Goal: Communication & Community: Answer question/provide support

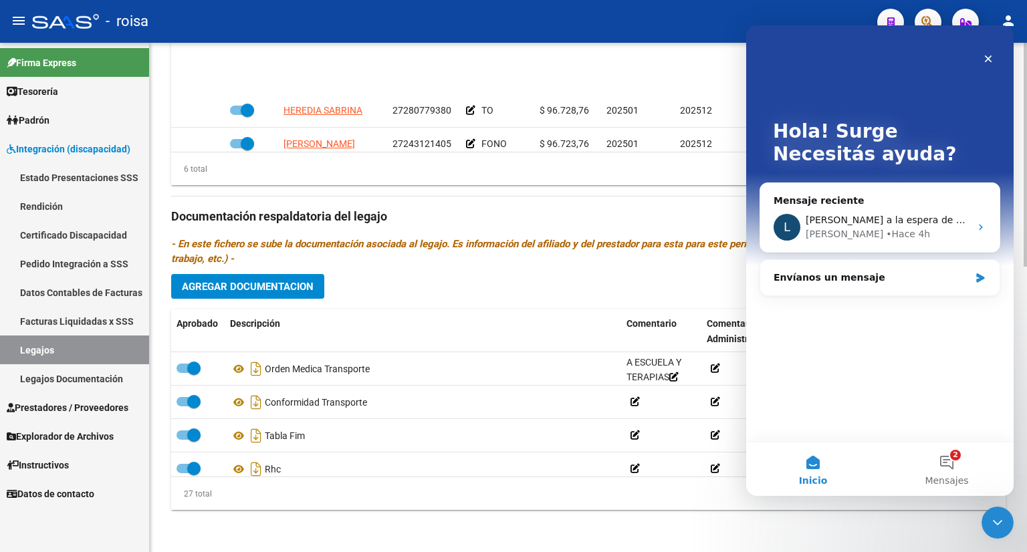
scroll to position [80, 0]
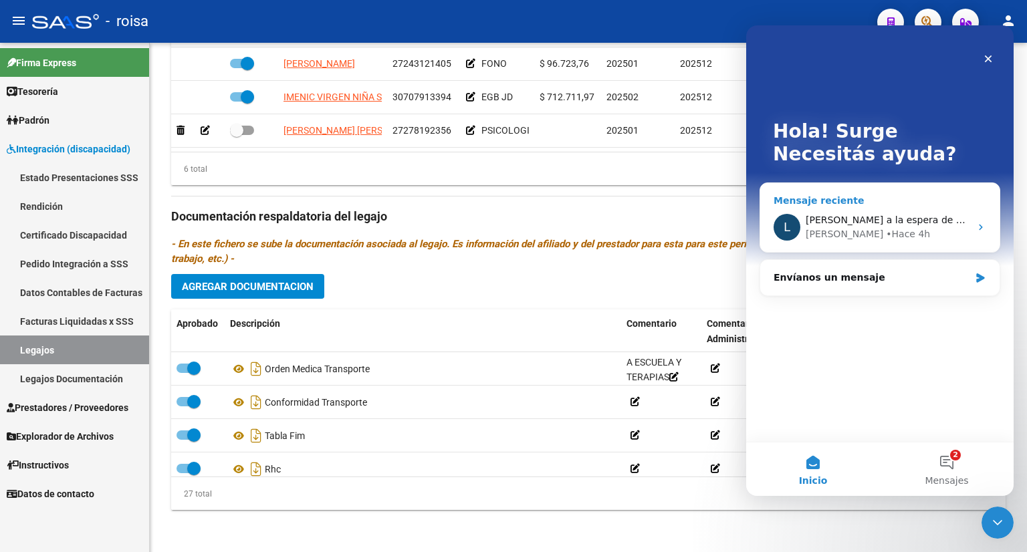
click at [887, 234] on div "[PERSON_NAME] 4h" at bounding box center [888, 234] width 165 height 14
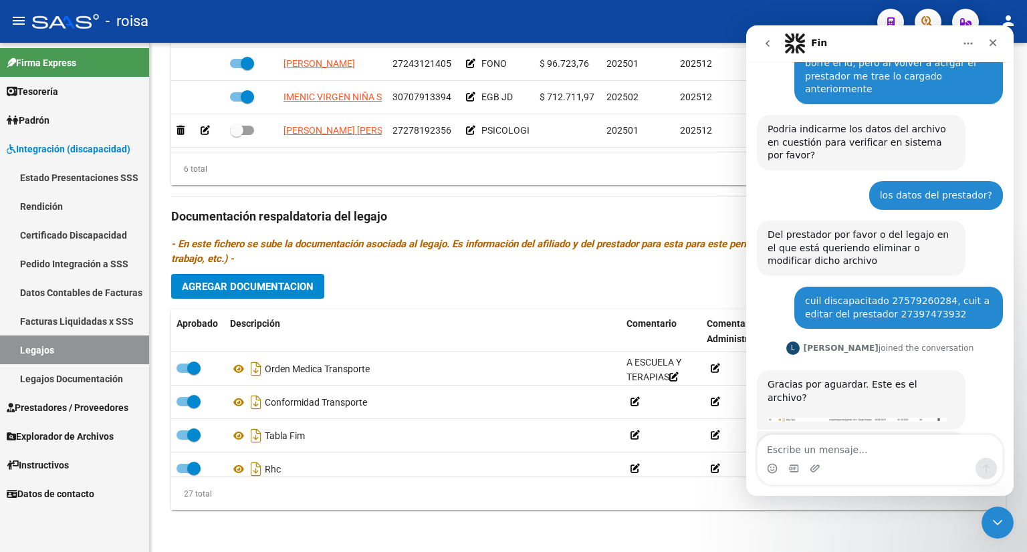
scroll to position [361, 0]
drag, startPoint x: 860, startPoint y: 356, endPoint x: 856, endPoint y: 335, distance: 21.1
click at [856, 371] on div "Gracias por aguardar. Este es el archivo? ​ [PERSON_NAME] 4h" at bounding box center [861, 401] width 209 height 60
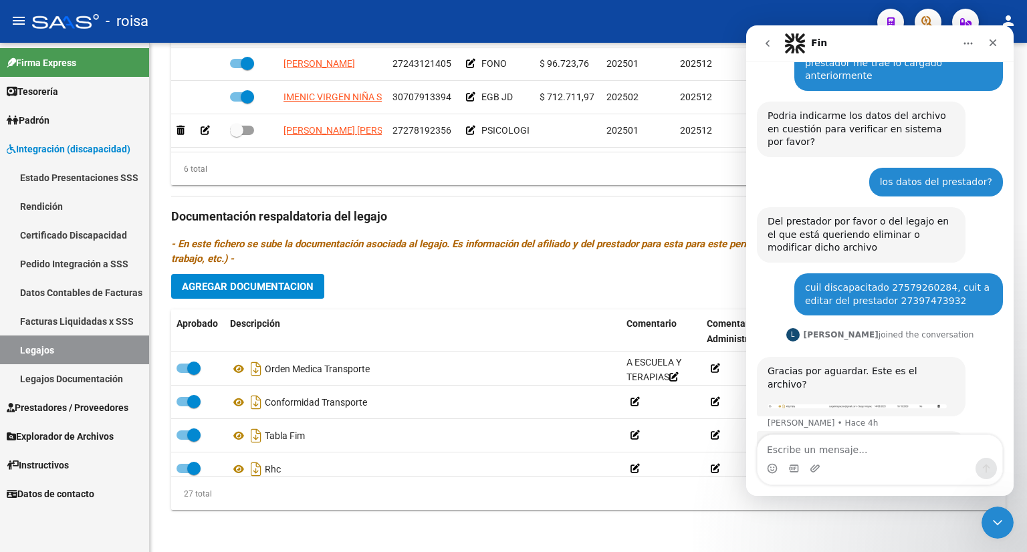
drag, startPoint x: 1003, startPoint y: 358, endPoint x: 965, endPoint y: 365, distance: 38.7
click at [995, 362] on div "HOLA Surge • Hace 6h como se edita la documentación adjunta al prestador? Surge…" at bounding box center [880, 114] width 268 height 777
click at [874, 365] on div "Gracias por aguardar. Este es el archivo? ​" at bounding box center [861, 384] width 187 height 39
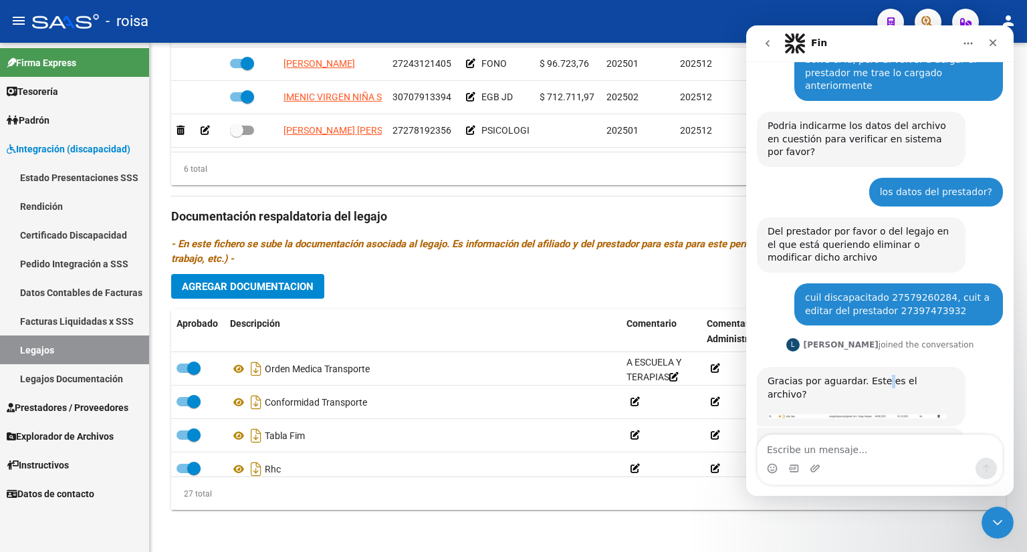
click at [874, 375] on div "Gracias por aguardar. Este es el archivo? ​" at bounding box center [861, 394] width 187 height 39
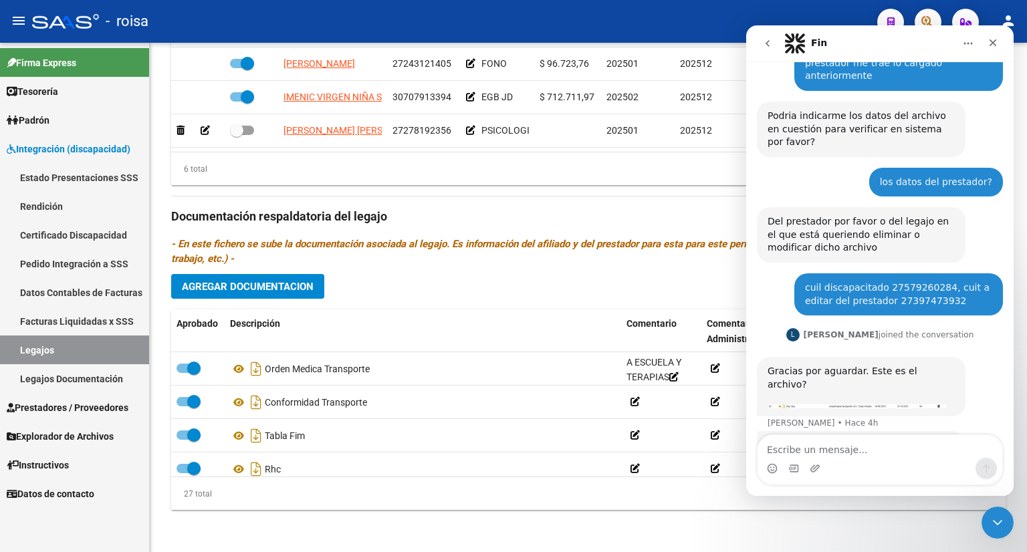
click at [822, 357] on div "Gracias por aguardar. Este es el archivo? ​ [PERSON_NAME] 4h" at bounding box center [861, 387] width 209 height 60
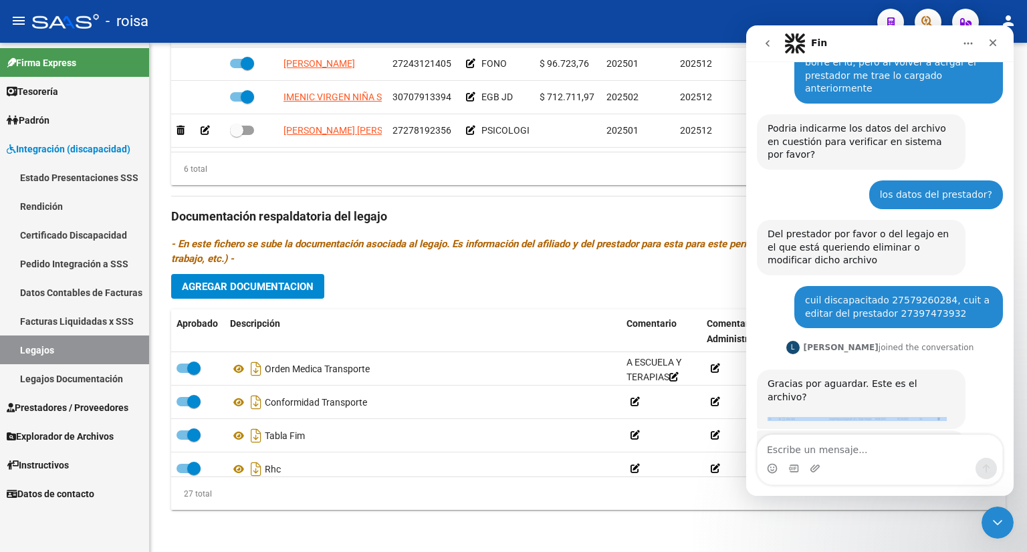
click at [822, 378] on div "Gracias por aguardar. Este es el archivo? ​" at bounding box center [861, 397] width 187 height 39
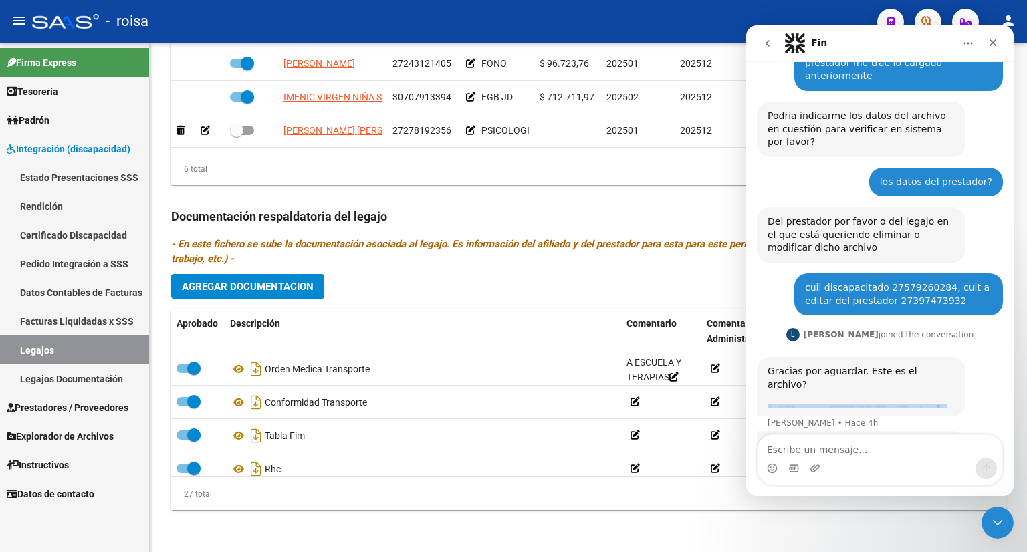
click at [940, 405] on img "Ludmila dice…" at bounding box center [857, 407] width 179 height 4
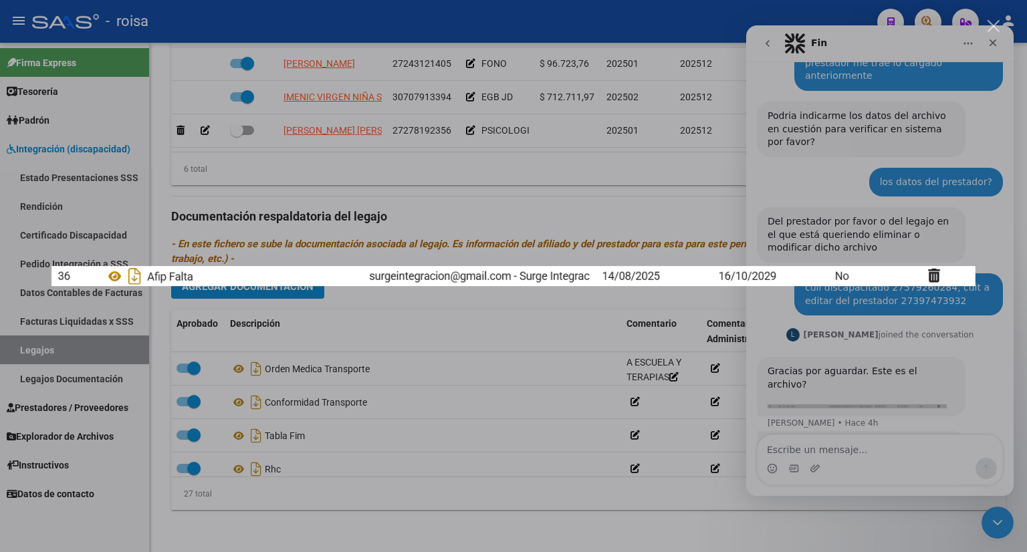
scroll to position [0, 0]
click at [940, 354] on div "Intercom Messenger" at bounding box center [513, 276] width 1027 height 552
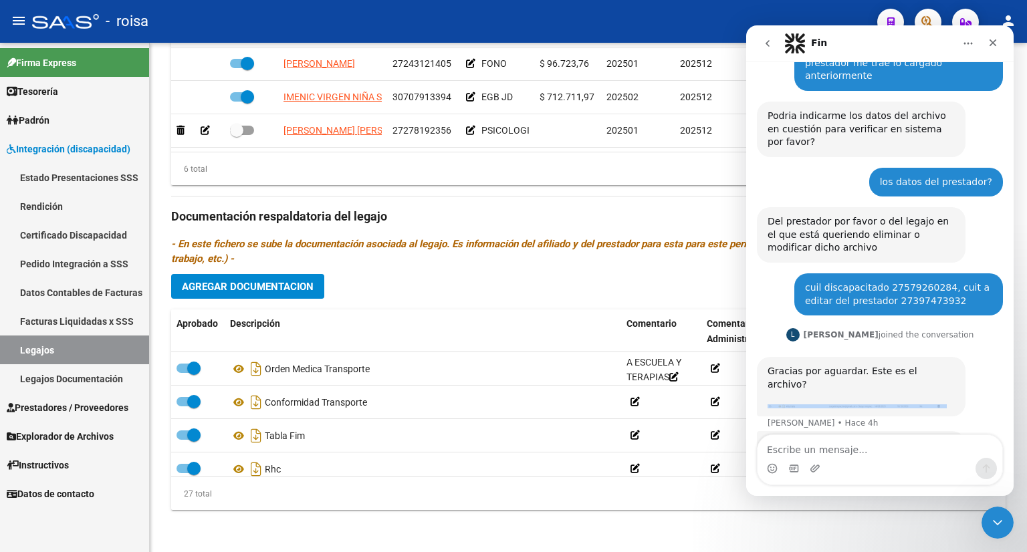
click at [940, 405] on img "Ludmila dice…" at bounding box center [857, 407] width 179 height 4
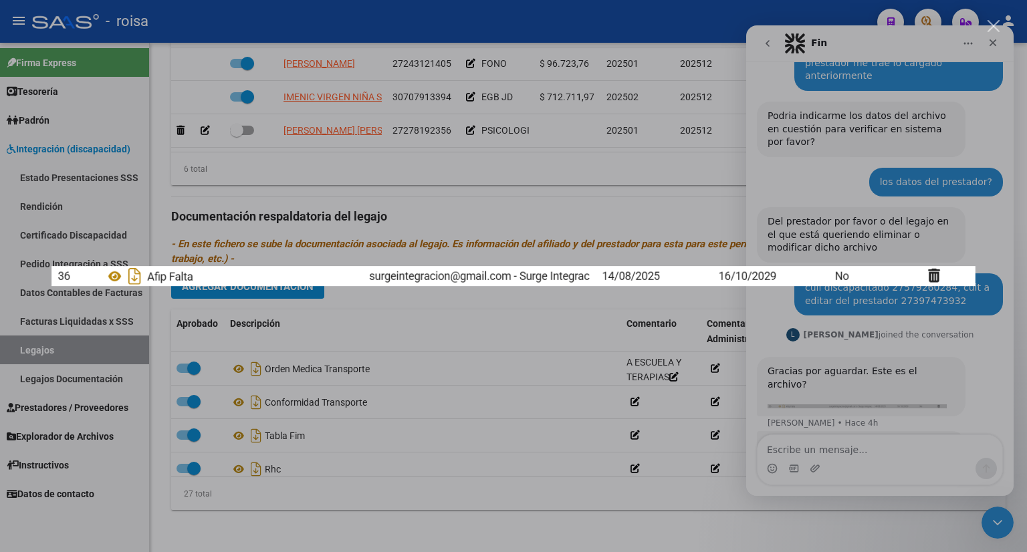
click at [920, 371] on div "Intercom Messenger" at bounding box center [513, 276] width 1027 height 552
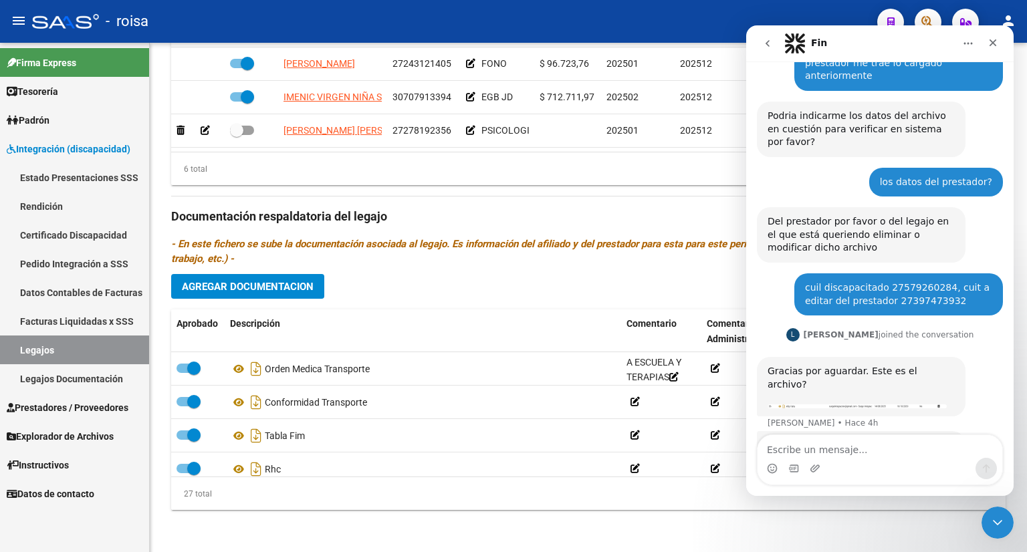
click at [832, 439] on div "[PERSON_NAME] a la espera de sus comentarios" at bounding box center [861, 452] width 187 height 26
click at [903, 431] on div "[PERSON_NAME] a la espera de sus comentarios [PERSON_NAME] 4h" at bounding box center [880, 467] width 246 height 72
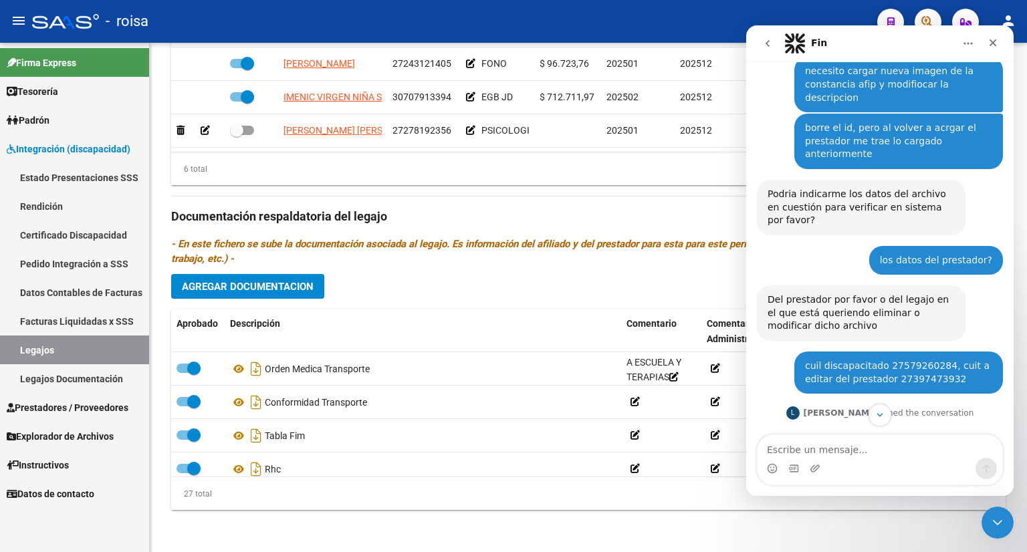
scroll to position [375, 0]
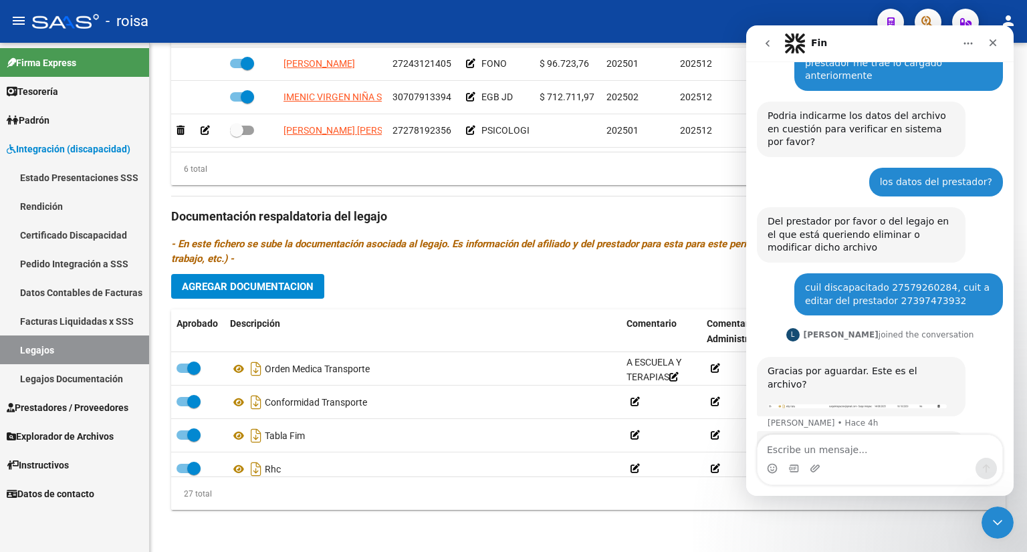
click at [875, 365] on div "Gracias por aguardar. Este es el archivo? ​" at bounding box center [861, 384] width 187 height 39
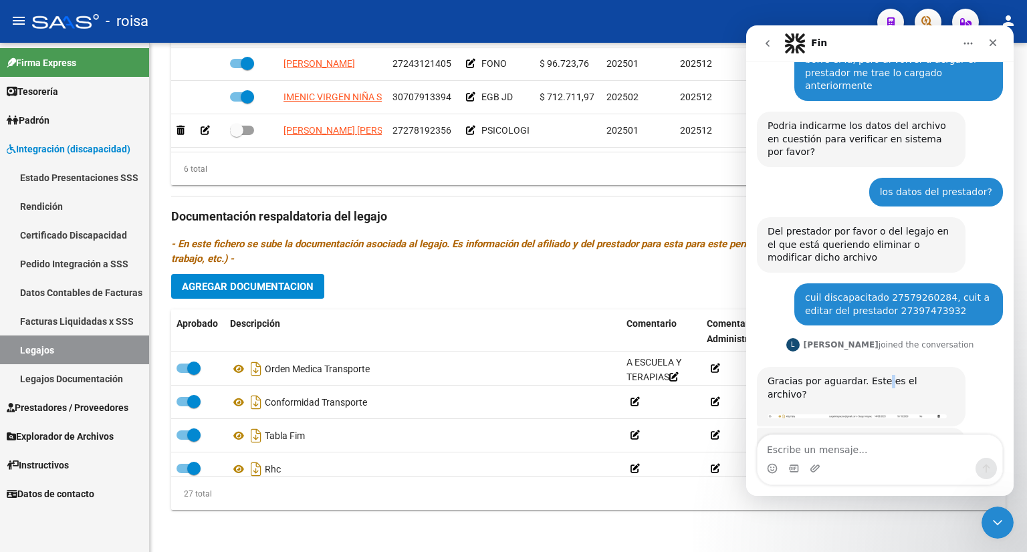
click at [875, 367] on div "Gracias por aguardar. Este es el archivo? ​ [PERSON_NAME] 4h" at bounding box center [861, 397] width 209 height 60
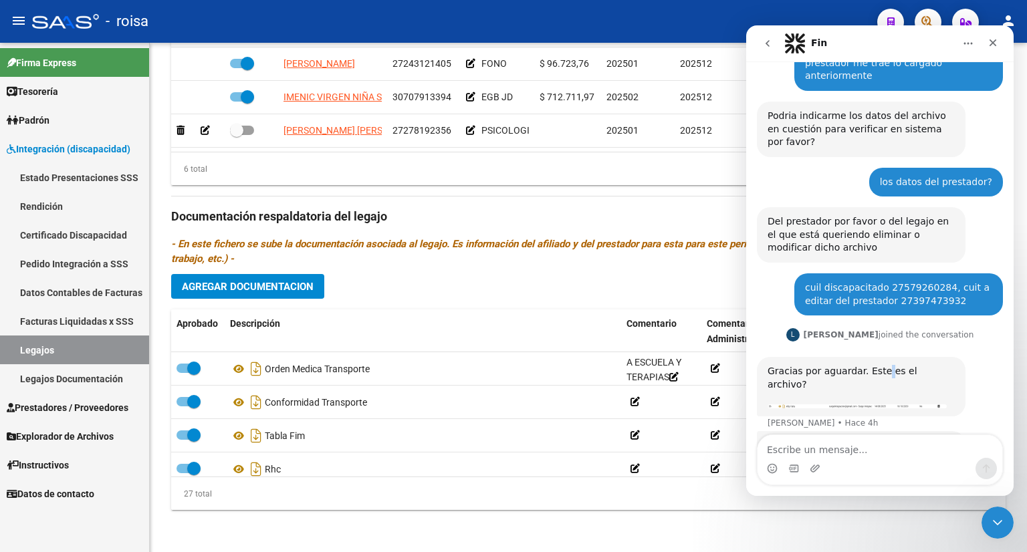
click at [911, 405] on img "Ludmila dice…" at bounding box center [857, 407] width 179 height 4
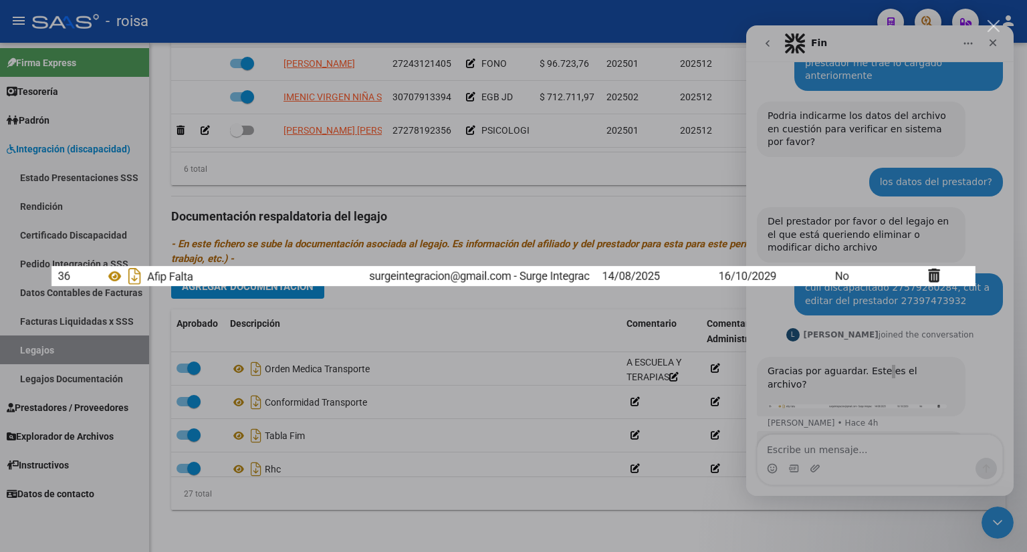
click at [508, 419] on div "Intercom Messenger" at bounding box center [513, 276] width 1027 height 552
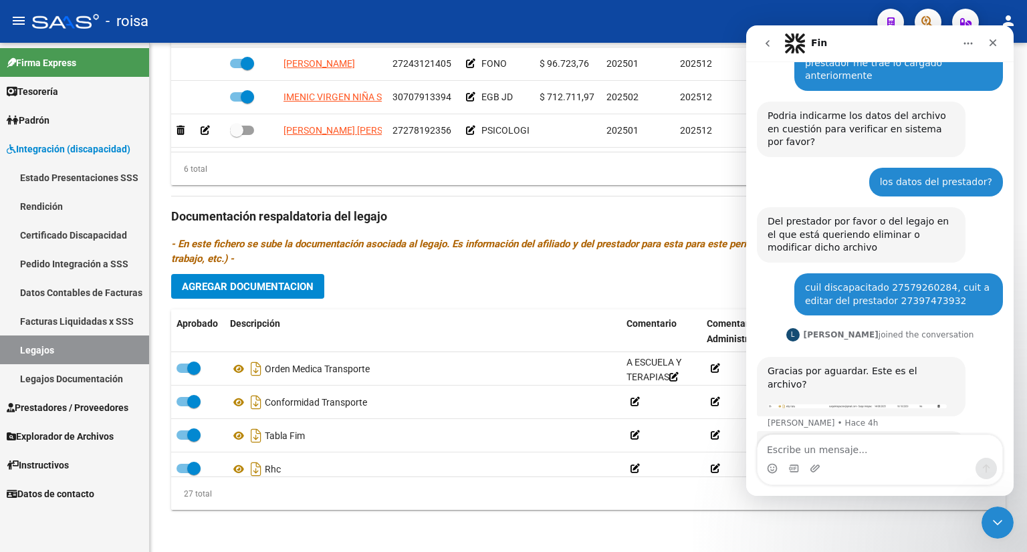
click at [870, 357] on div "Gracias por aguardar. Este es el archivo? ​ [PERSON_NAME] 4h" at bounding box center [861, 387] width 209 height 60
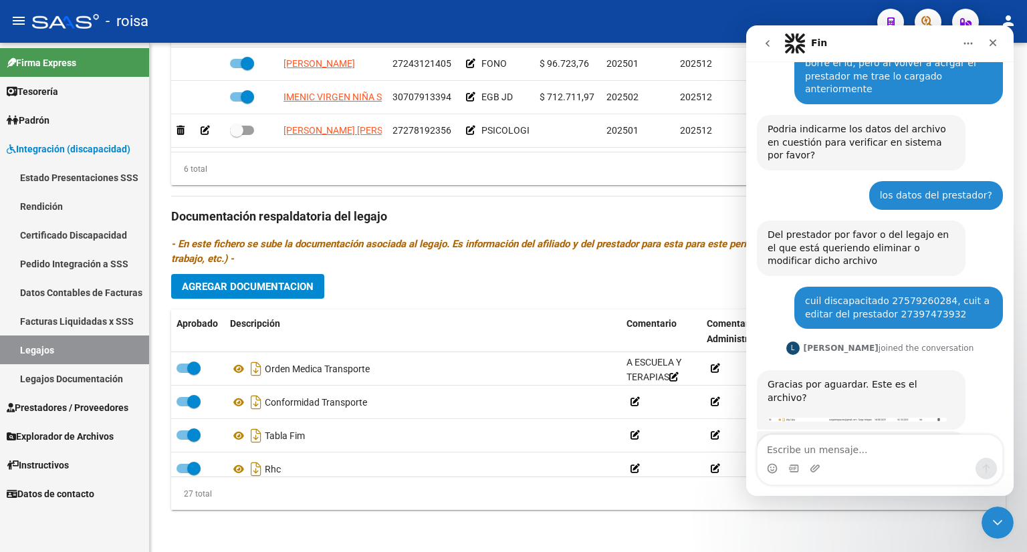
scroll to position [361, 0]
click at [840, 418] on img "Ludmila dice…" at bounding box center [857, 420] width 179 height 4
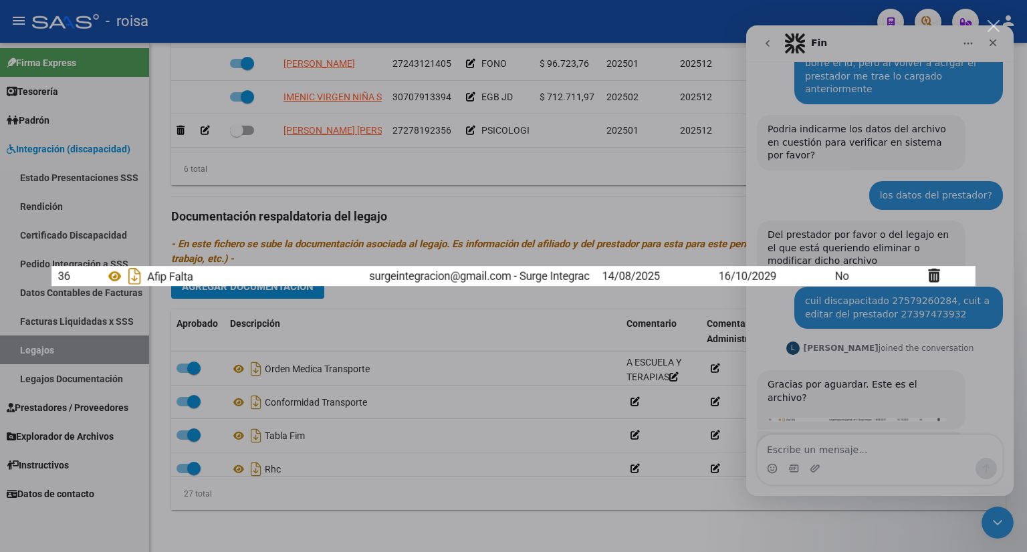
scroll to position [0, 0]
click at [863, 408] on div "Intercom Messenger" at bounding box center [513, 276] width 1027 height 552
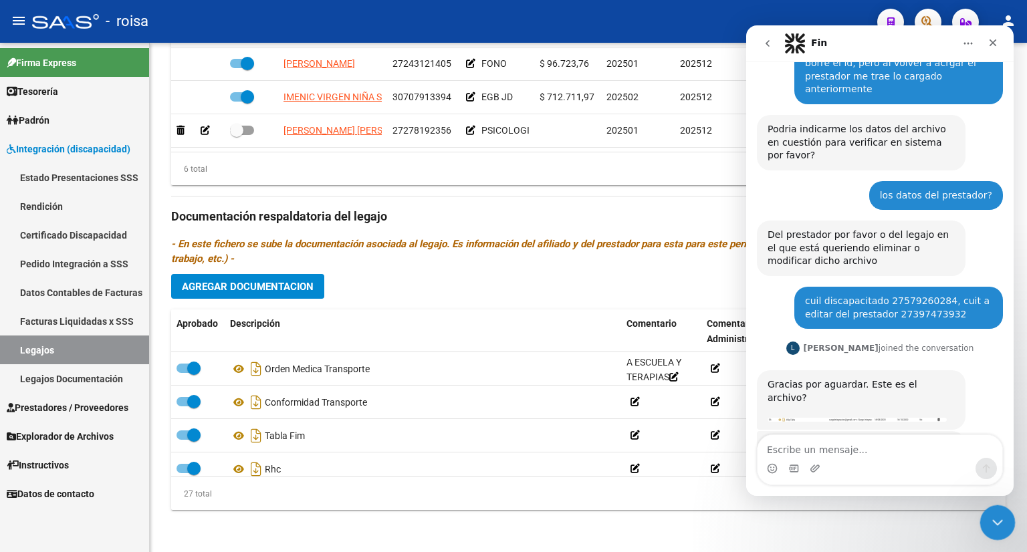
click at [991, 525] on icon "Cerrar Intercom Messenger" at bounding box center [996, 521] width 16 height 16
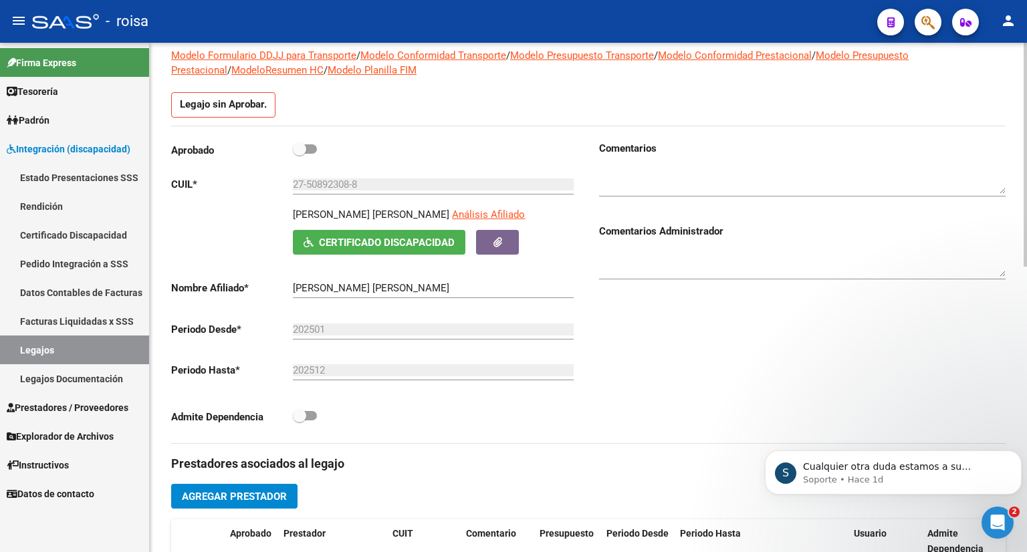
scroll to position [383, 0]
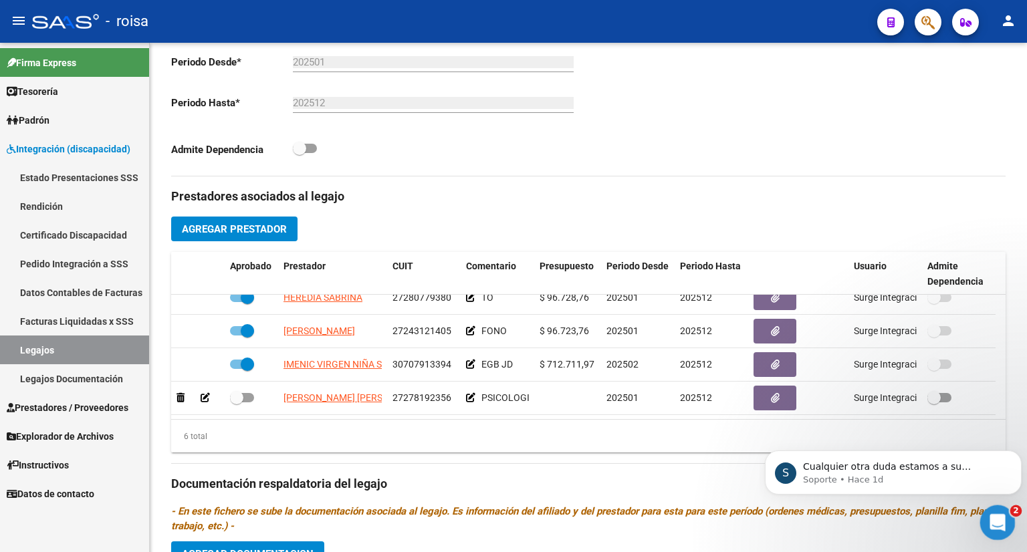
click at [1003, 520] on icon "Abrir Intercom Messenger" at bounding box center [996, 521] width 22 height 22
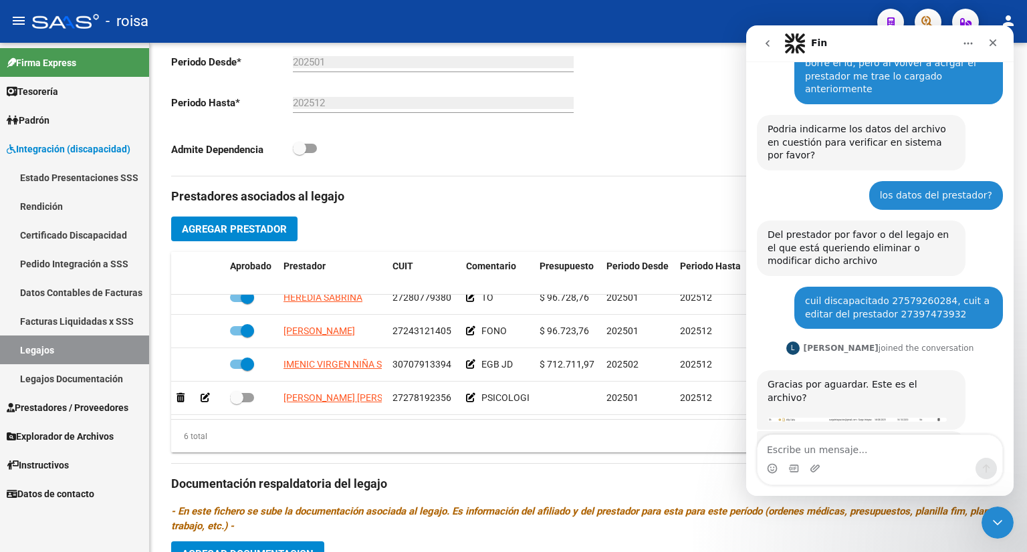
scroll to position [361, 0]
click at [858, 459] on div "Intercom Messenger" at bounding box center [880, 468] width 245 height 21
click at [810, 447] on textarea "Escribe un mensaje..." at bounding box center [880, 446] width 245 height 23
type textarea "si, es ese"
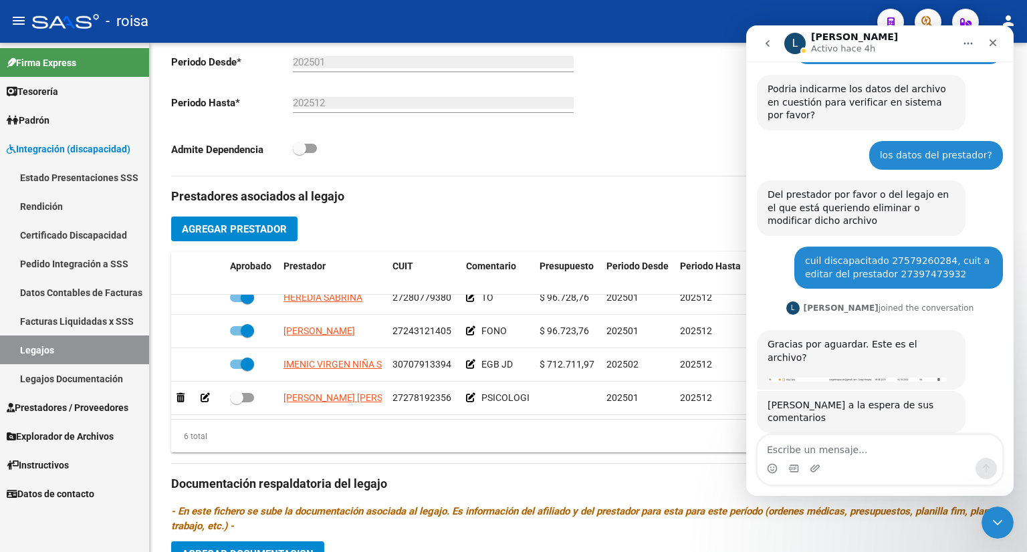
click at [765, 45] on icon "go back" at bounding box center [767, 43] width 11 height 11
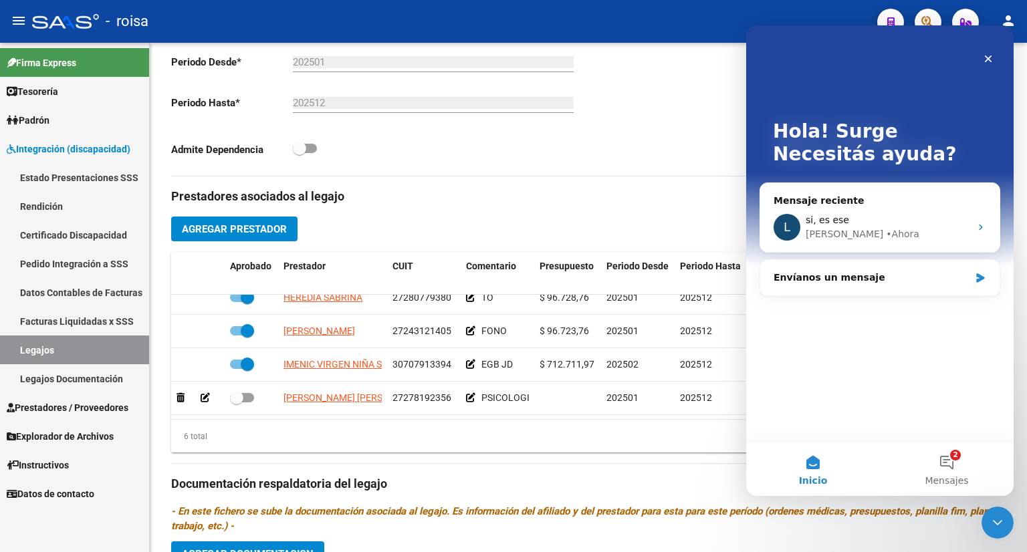
scroll to position [0, 0]
drag, startPoint x: 599, startPoint y: 133, endPoint x: 702, endPoint y: 104, distance: 106.5
click at [601, 133] on div "Comentarios Comentarios Administrador" at bounding box center [797, 25] width 417 height 302
click at [989, 61] on icon "Cerrar" at bounding box center [988, 59] width 11 height 11
